Goal: Task Accomplishment & Management: Manage account settings

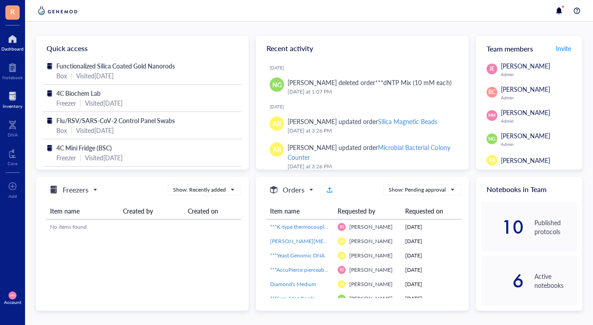
click at [14, 97] on div at bounding box center [13, 96] width 20 height 14
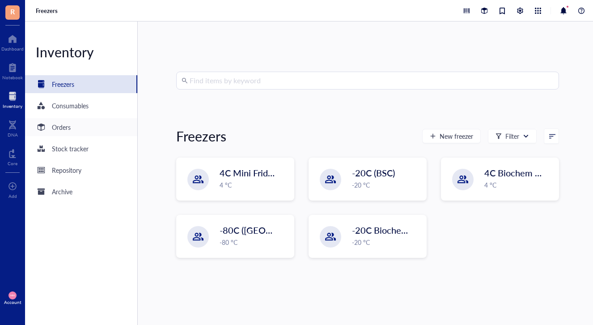
click at [70, 123] on div "Orders" at bounding box center [61, 127] width 19 height 10
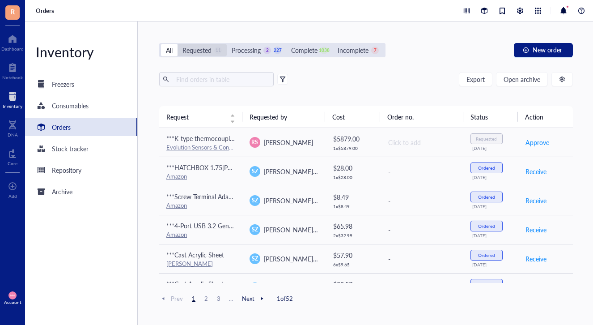
click at [205, 54] on div "Requested" at bounding box center [196, 50] width 29 height 10
click at [178, 44] on input "Requested 11" at bounding box center [178, 44] width 0 height 0
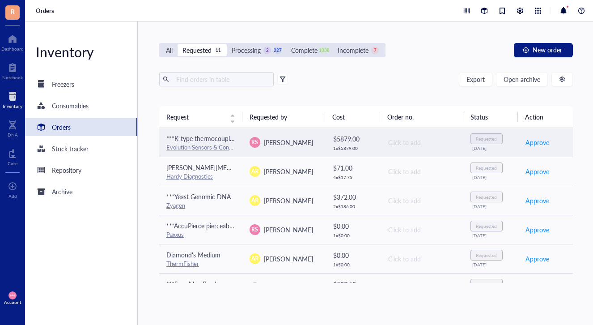
click at [294, 156] on td "RS [PERSON_NAME]" at bounding box center [283, 142] width 83 height 29
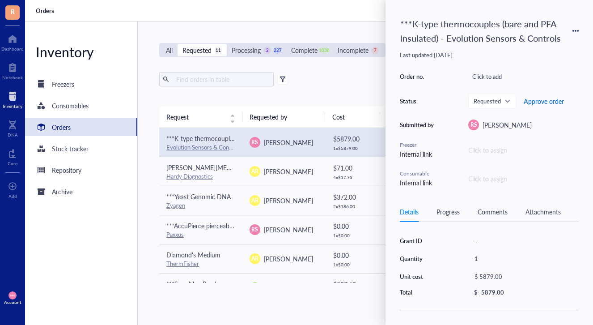
click at [496, 102] on span "Approve order" at bounding box center [544, 100] width 40 height 7
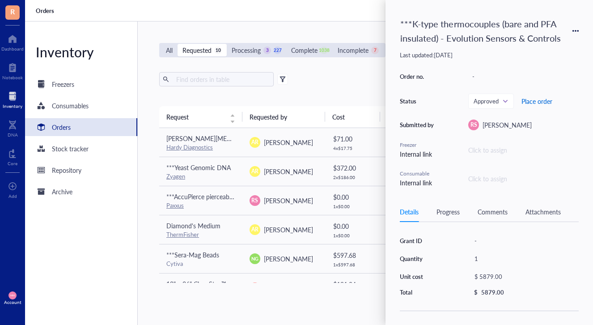
click at [496, 104] on span "Place order" at bounding box center [536, 100] width 31 height 7
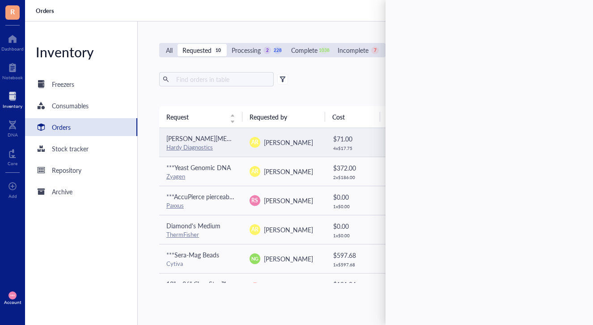
click at [310, 146] on div "AR [PERSON_NAME]" at bounding box center [284, 142] width 69 height 11
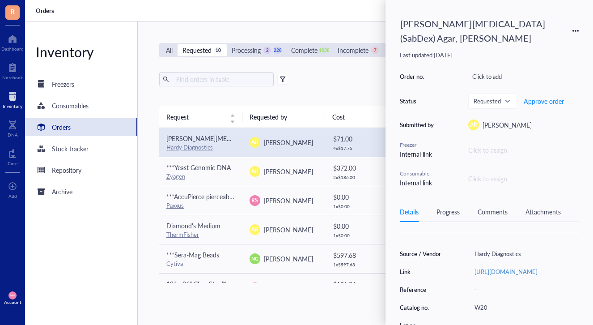
scroll to position [79, 0]
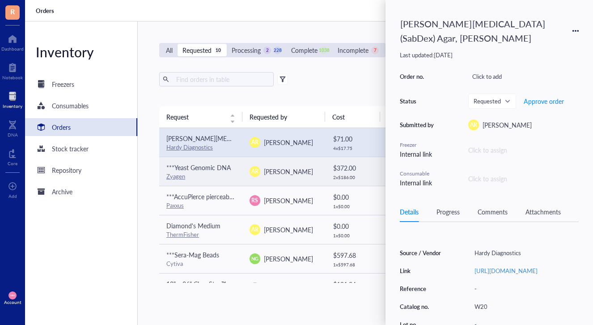
click at [305, 173] on div "AR [PERSON_NAME]" at bounding box center [284, 171] width 69 height 11
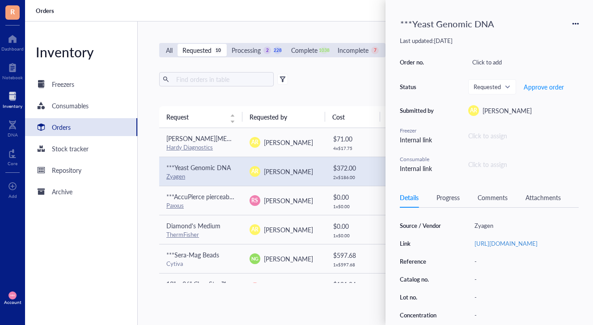
scroll to position [93, 0]
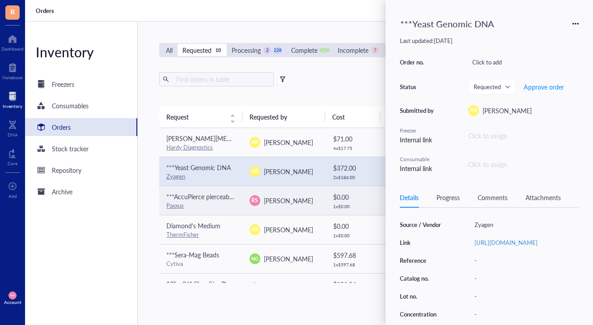
click at [296, 204] on span "[PERSON_NAME]" at bounding box center [288, 200] width 49 height 9
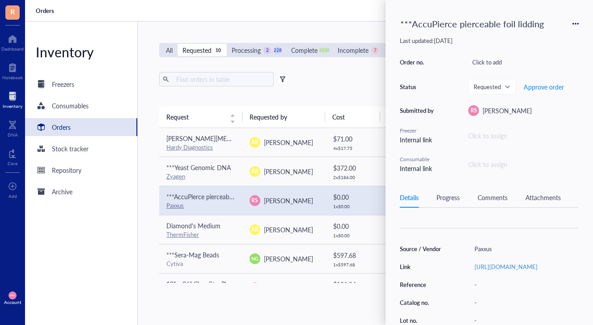
scroll to position [69, 0]
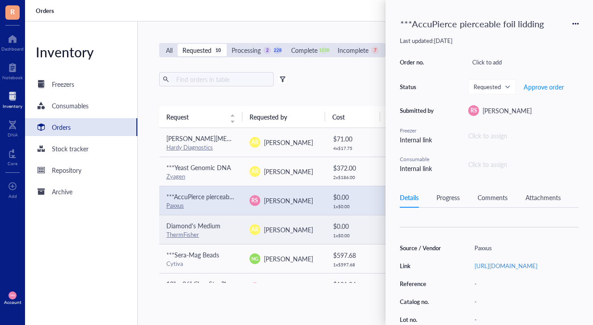
click at [274, 225] on span "[PERSON_NAME]" at bounding box center [288, 229] width 49 height 9
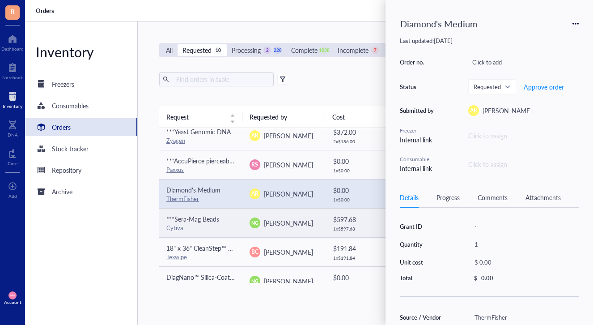
scroll to position [42, 0]
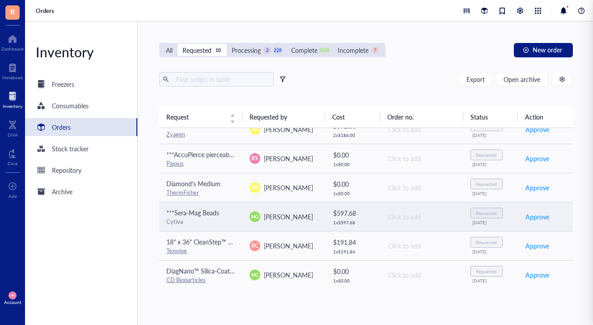
click at [299, 221] on td "NG [PERSON_NAME]" at bounding box center [283, 216] width 83 height 29
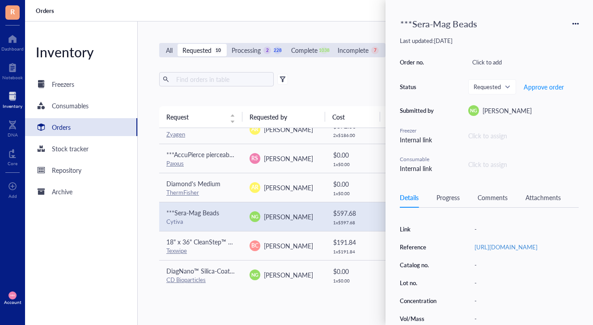
scroll to position [75, 0]
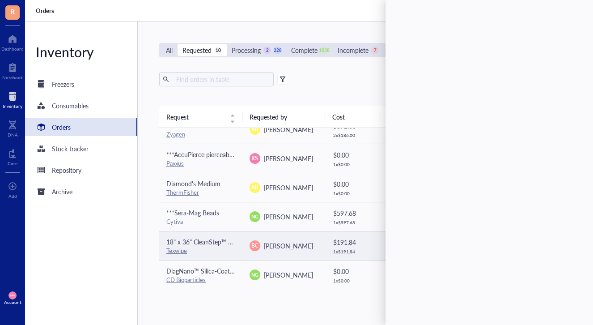
click at [289, 245] on span "[PERSON_NAME]" at bounding box center [288, 245] width 49 height 9
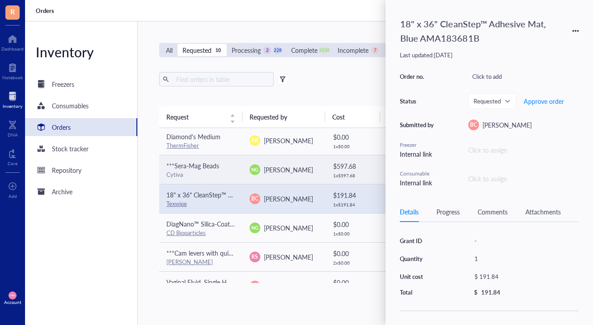
scroll to position [136, 0]
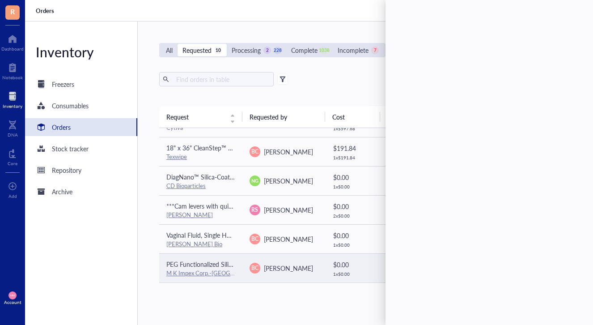
click at [270, 260] on td "BC [PERSON_NAME]" at bounding box center [283, 267] width 83 height 29
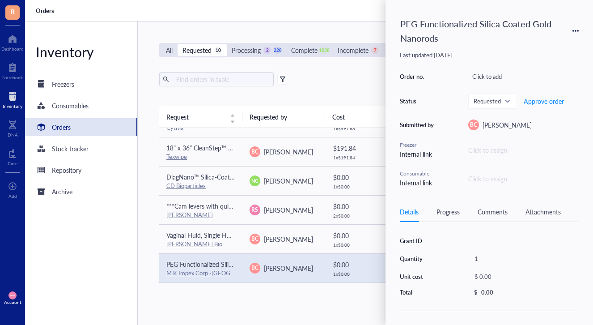
click at [496, 214] on div "Comments" at bounding box center [493, 212] width 30 height 10
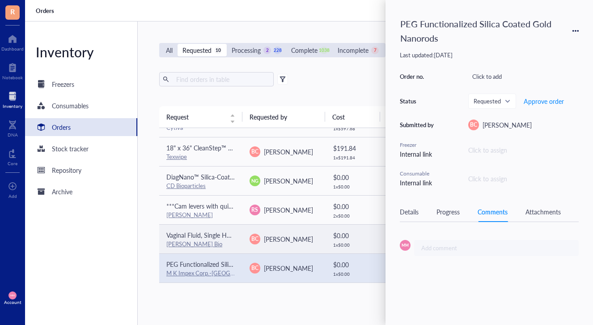
click at [297, 234] on span "[PERSON_NAME]" at bounding box center [288, 238] width 49 height 9
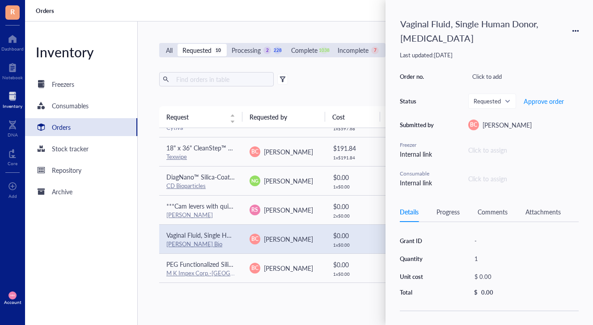
click at [487, 210] on div "Comments" at bounding box center [493, 212] width 30 height 10
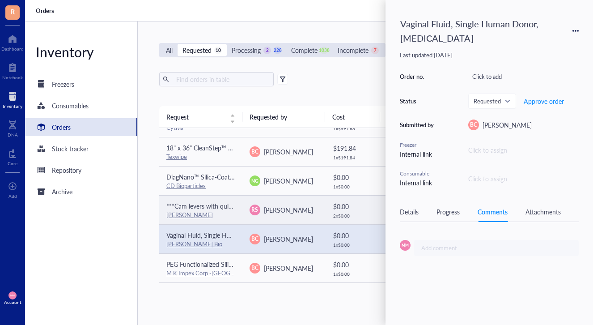
click at [282, 216] on td "RS [PERSON_NAME]" at bounding box center [283, 209] width 83 height 29
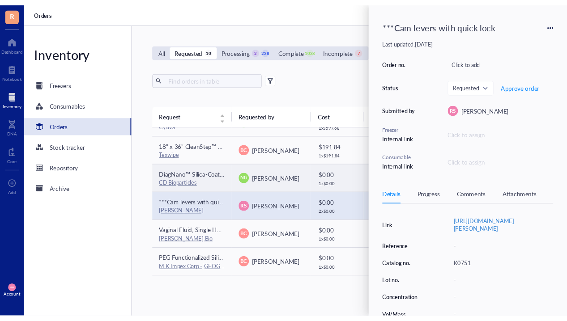
scroll to position [0, 0]
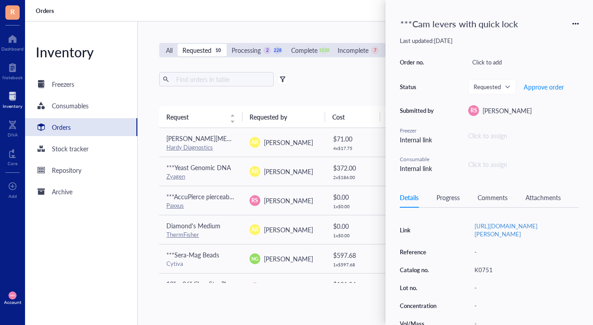
click at [320, 70] on div "All Requested 10 Processing 2 228 Complete 1038 Incomplete 7 New order Export O…" at bounding box center [366, 172] width 457 height 303
